Goal: Task Accomplishment & Management: Manage account settings

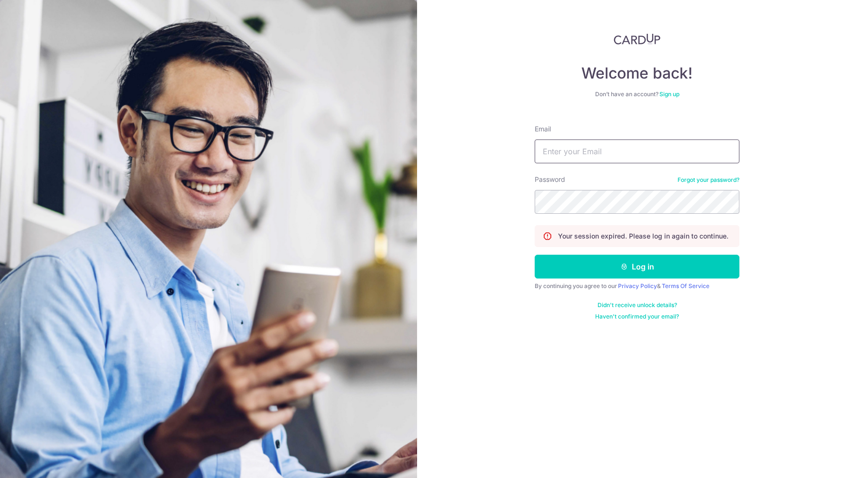
click at [544, 153] on input "Email" at bounding box center [637, 151] width 205 height 24
click at [563, 159] on input "Email" at bounding box center [637, 151] width 205 height 24
paste input "[EMAIL_ADDRESS][DOMAIN_NAME]"
type input "[EMAIL_ADDRESS][DOMAIN_NAME]"
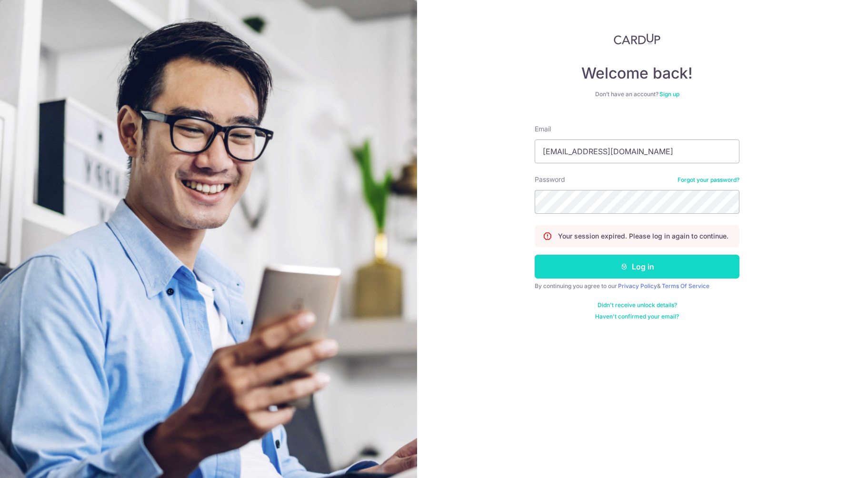
click at [593, 268] on button "Log in" at bounding box center [637, 267] width 205 height 24
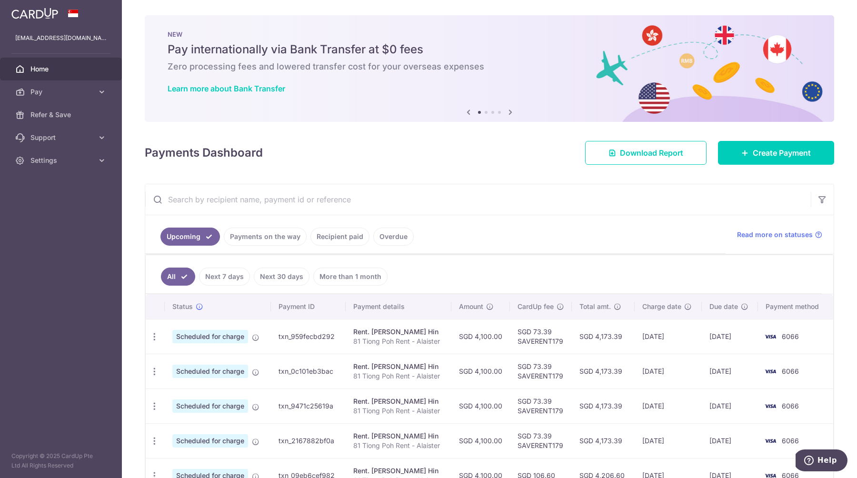
click at [512, 111] on icon at bounding box center [510, 112] width 11 height 12
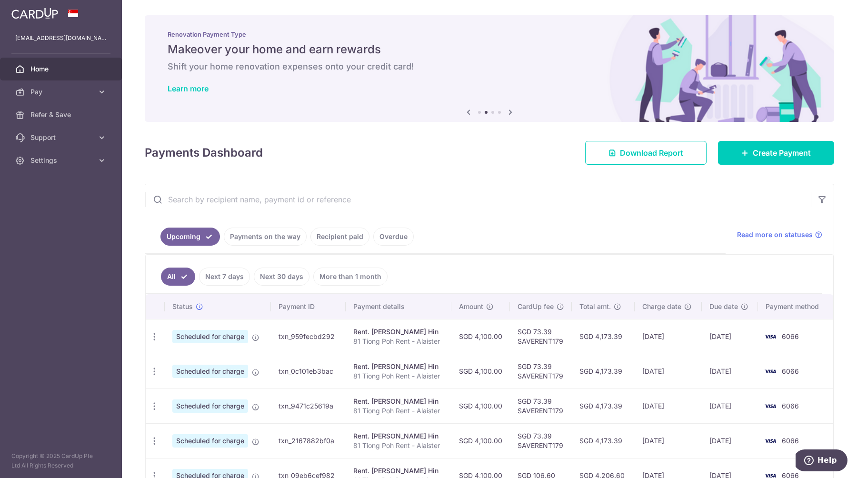
click at [512, 111] on icon at bounding box center [510, 112] width 11 height 12
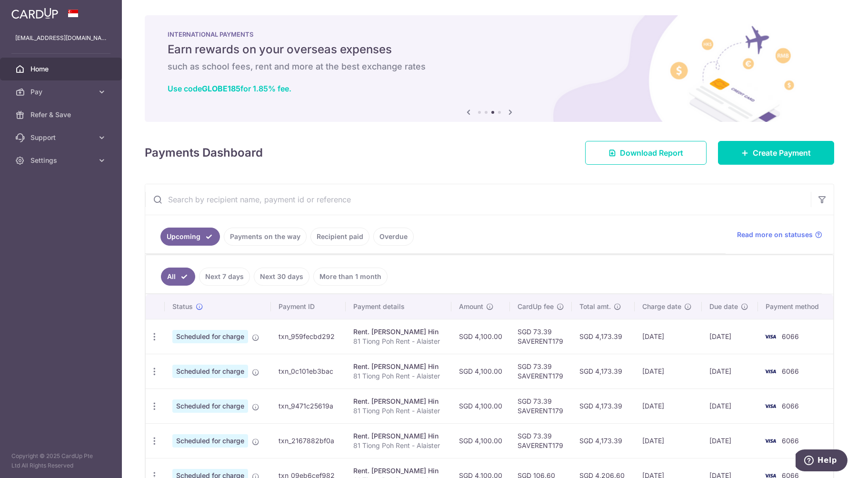
click at [509, 113] on icon at bounding box center [510, 112] width 11 height 12
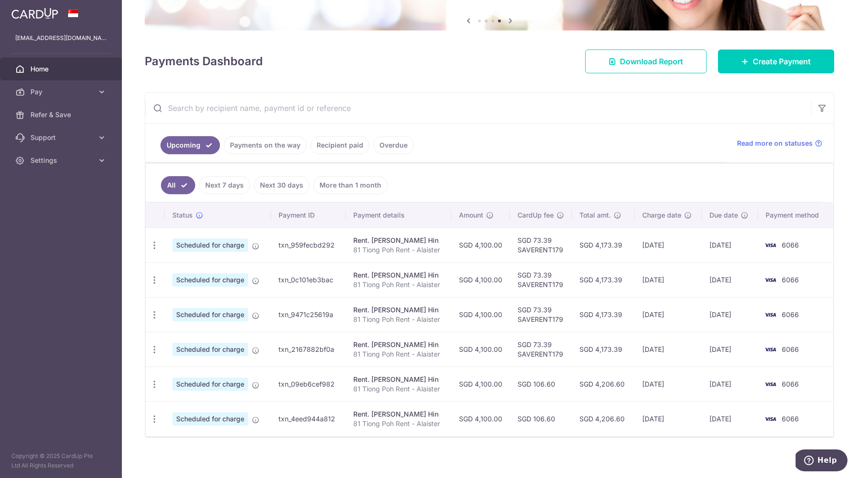
scroll to position [96, 0]
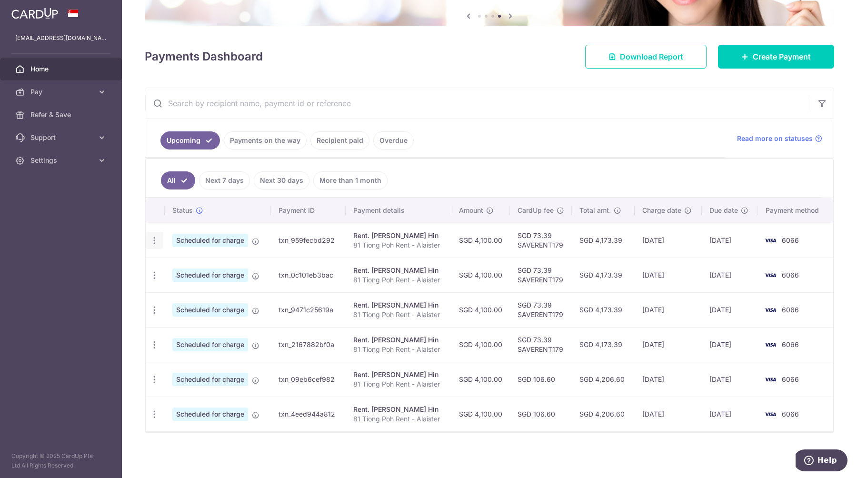
click at [160, 244] on div "Update payment Cancel payment" at bounding box center [155, 241] width 18 height 18
click at [153, 240] on icon "button" at bounding box center [154, 241] width 10 height 10
click at [299, 243] on td "txn_959fecbd292" at bounding box center [308, 240] width 75 height 35
